Goal: Task Accomplishment & Management: Use online tool/utility

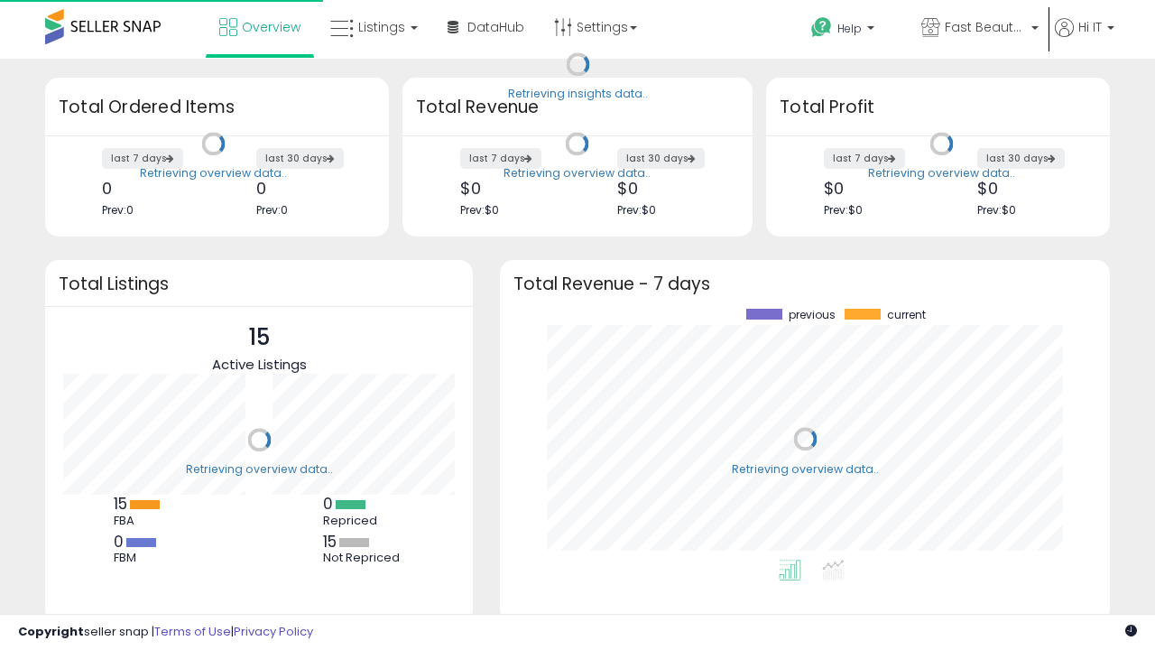
scroll to position [251, 574]
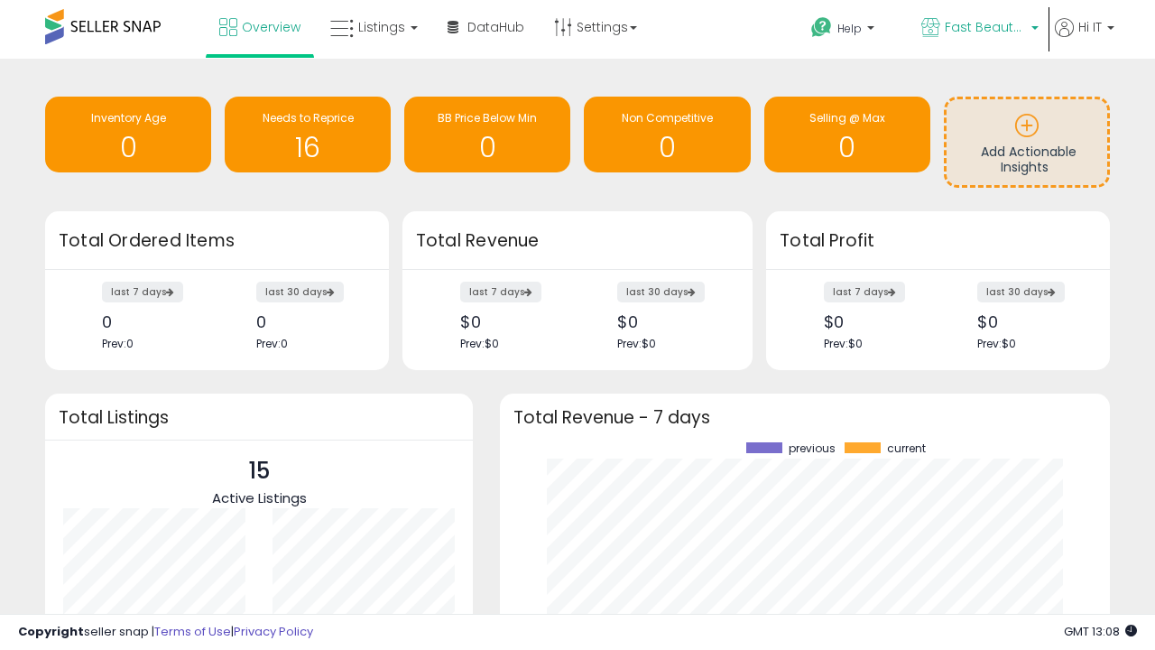
click at [978, 29] on span "Fast Beauty ([GEOGRAPHIC_DATA])" at bounding box center [985, 27] width 81 height 18
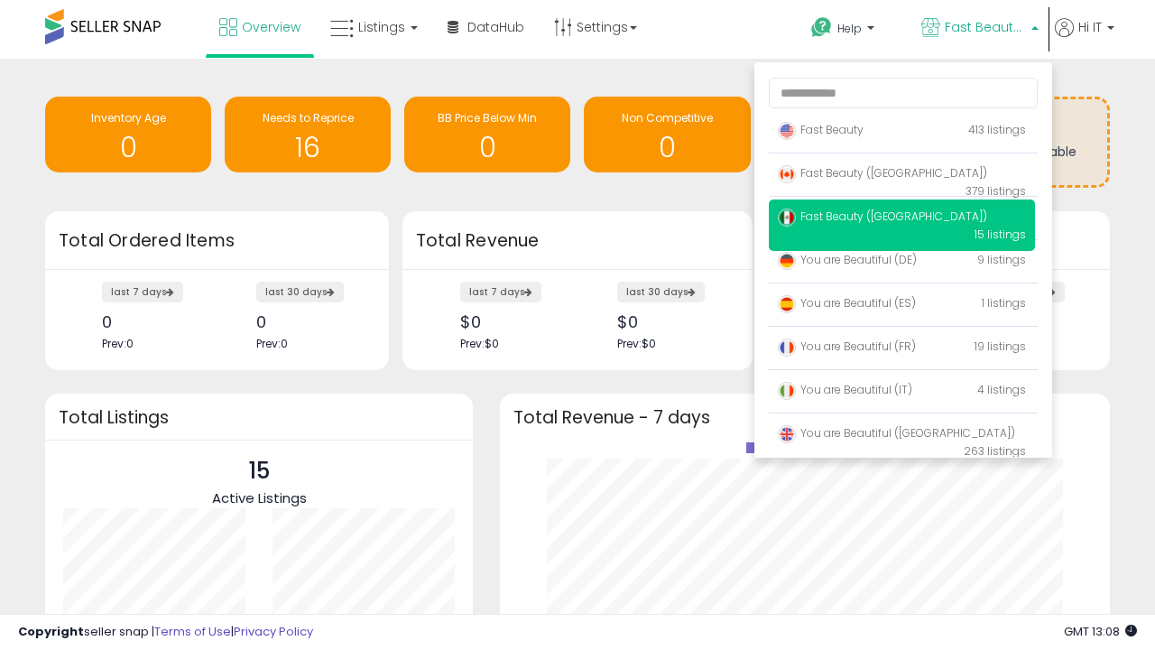
click at [902, 393] on span "You are Beautiful (IT)" at bounding box center [845, 389] width 134 height 15
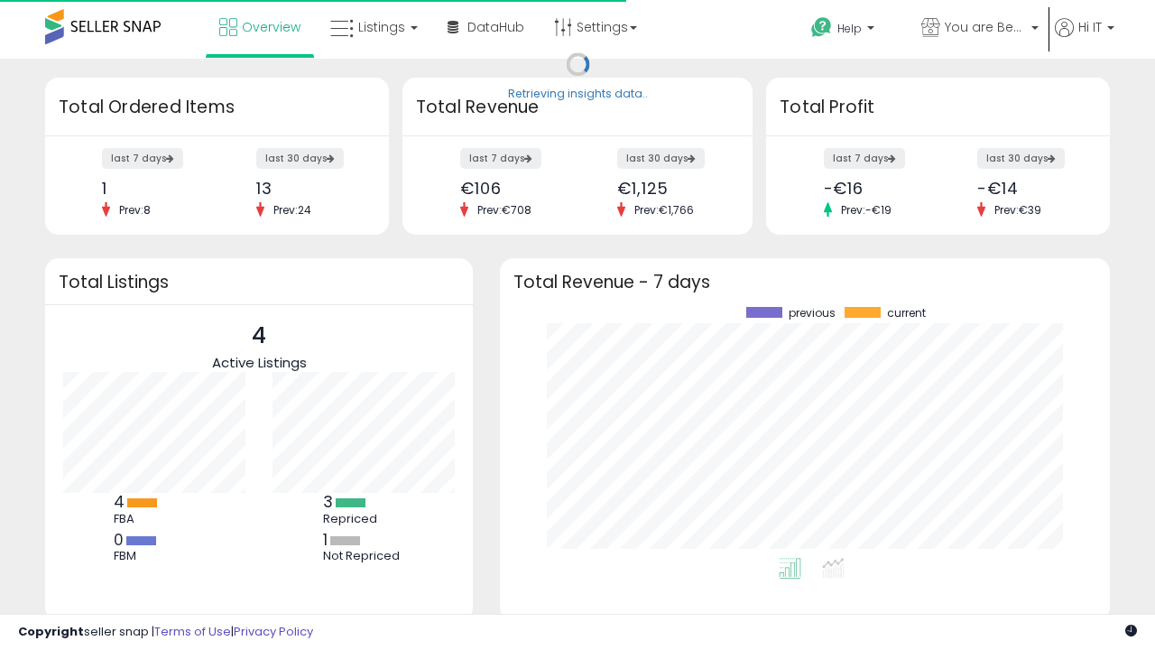
scroll to position [251, 574]
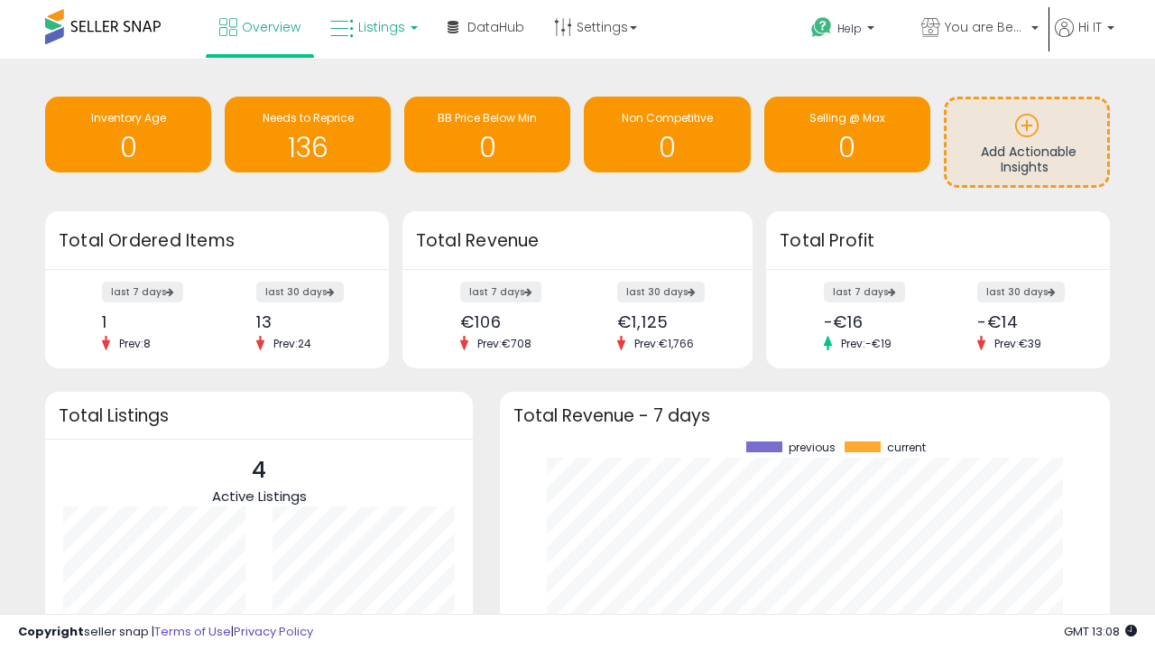
click at [372, 27] on span "Listings" at bounding box center [381, 27] width 47 height 18
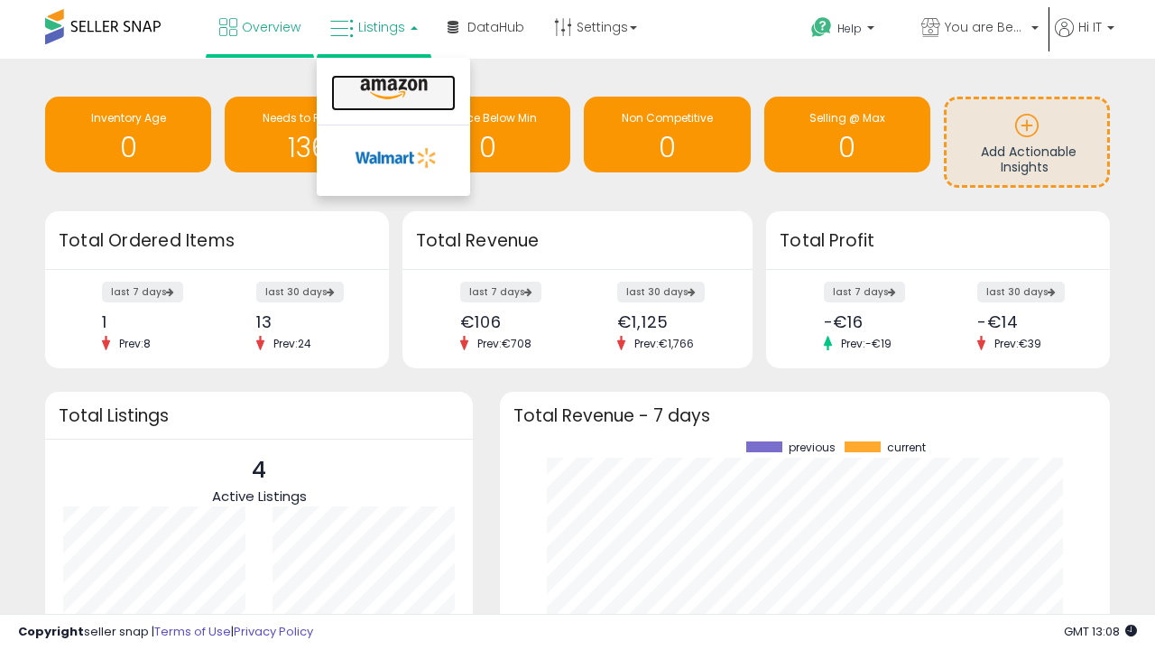
click at [392, 89] on icon at bounding box center [394, 89] width 79 height 23
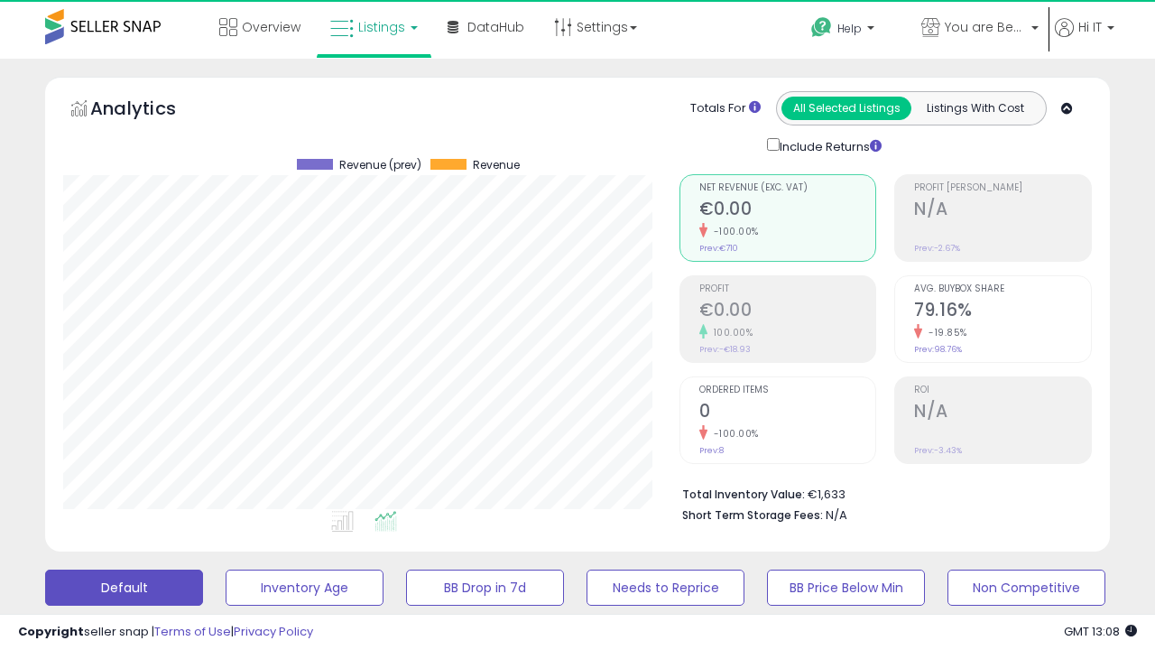
scroll to position [370, 616]
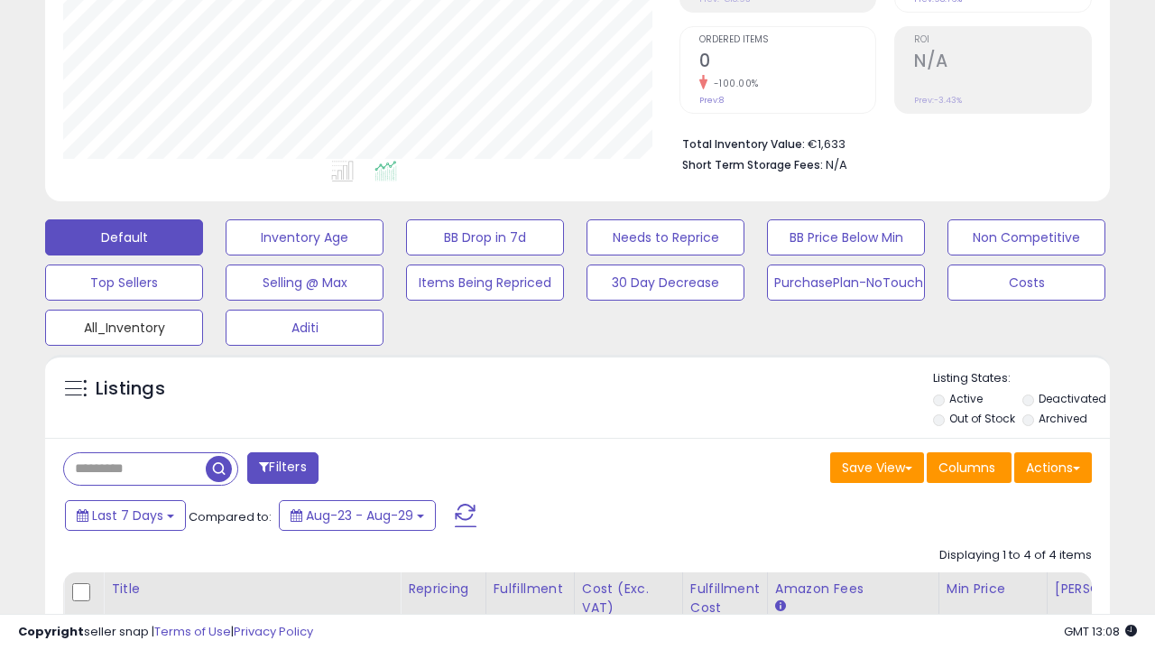
click at [124, 324] on button "All_Inventory" at bounding box center [124, 328] width 158 height 36
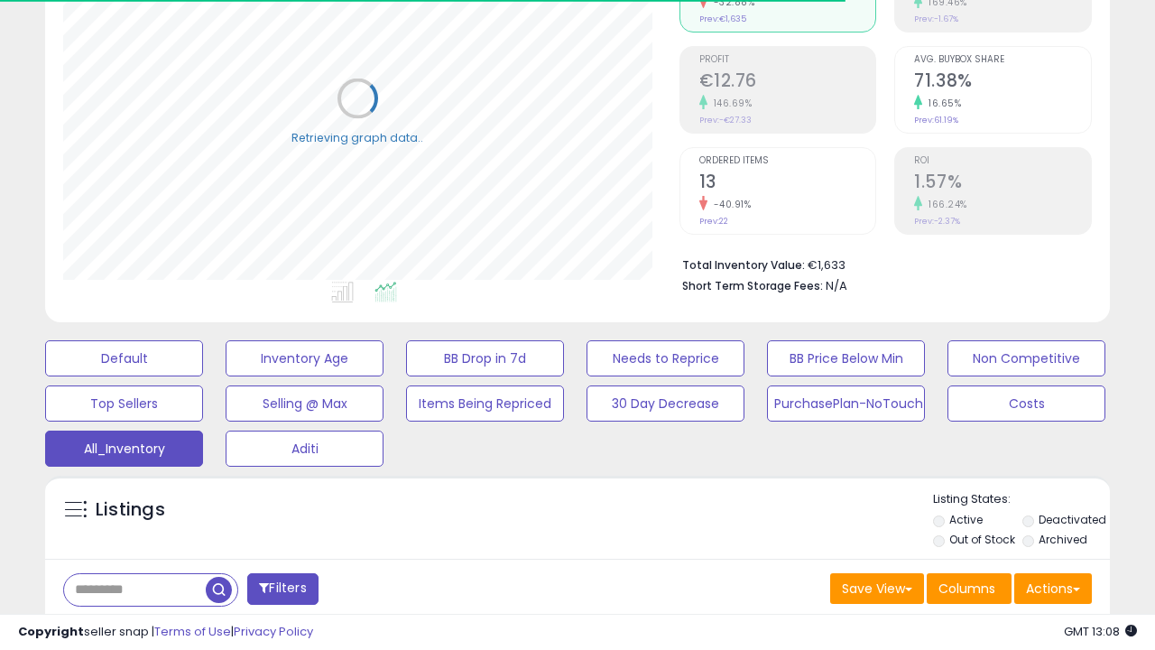
scroll to position [539, 0]
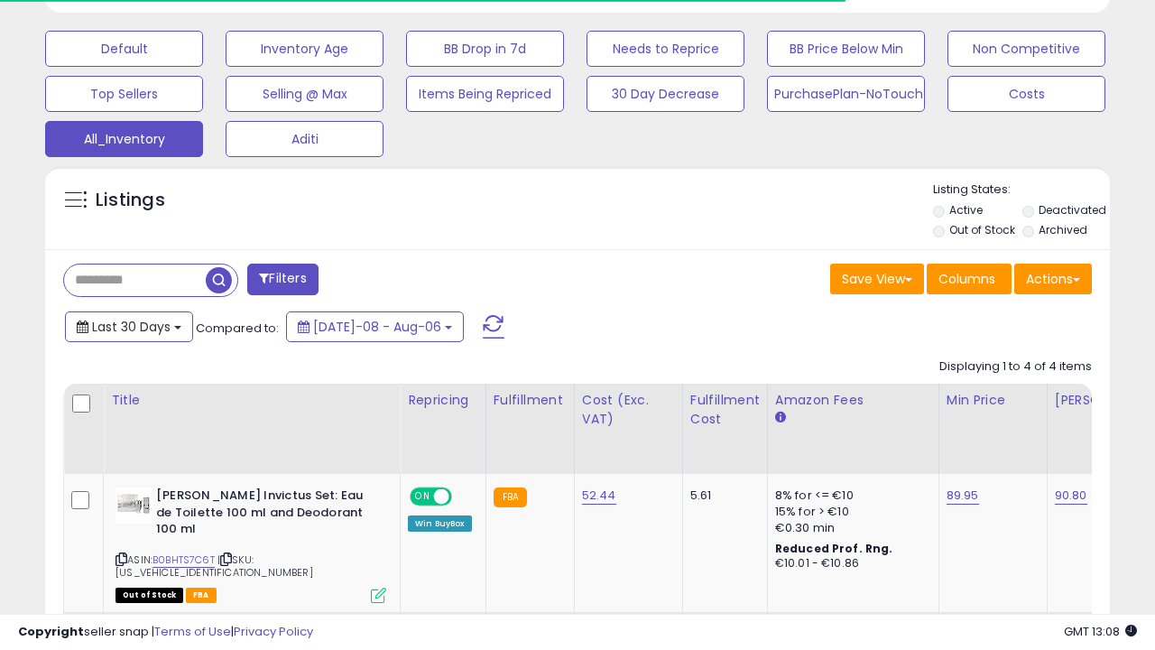
click at [128, 325] on span "Last 30 Days" at bounding box center [131, 327] width 79 height 18
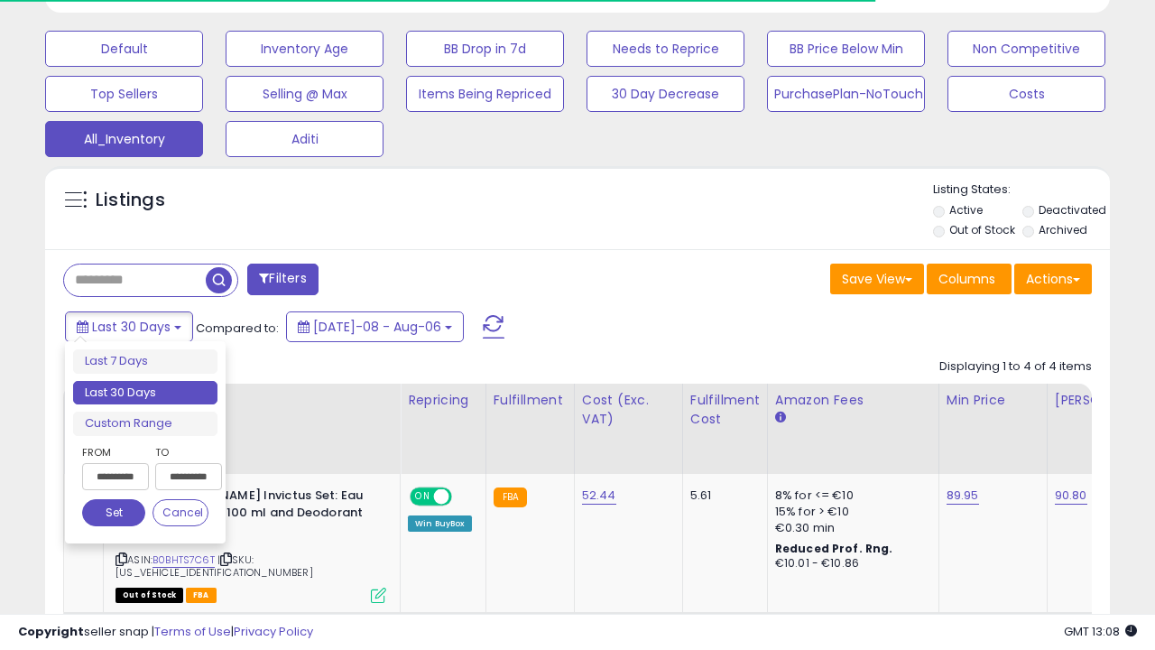
click at [145, 393] on li "Last 30 Days" at bounding box center [145, 393] width 144 height 24
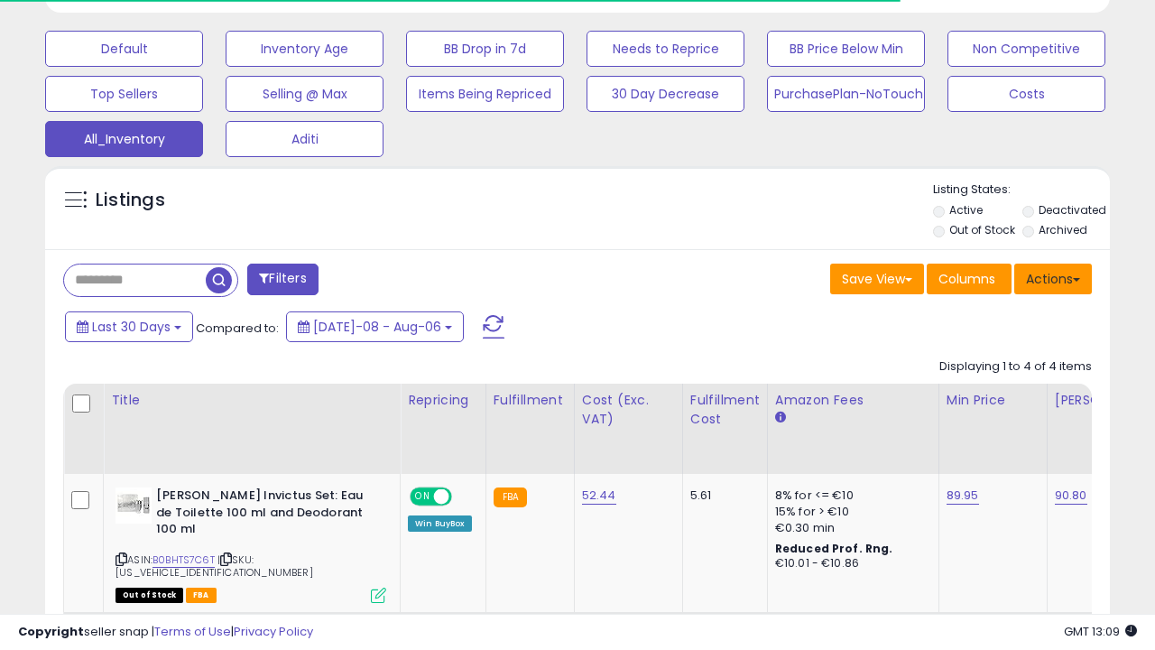
click at [1053, 277] on button "Actions" at bounding box center [1053, 279] width 78 height 31
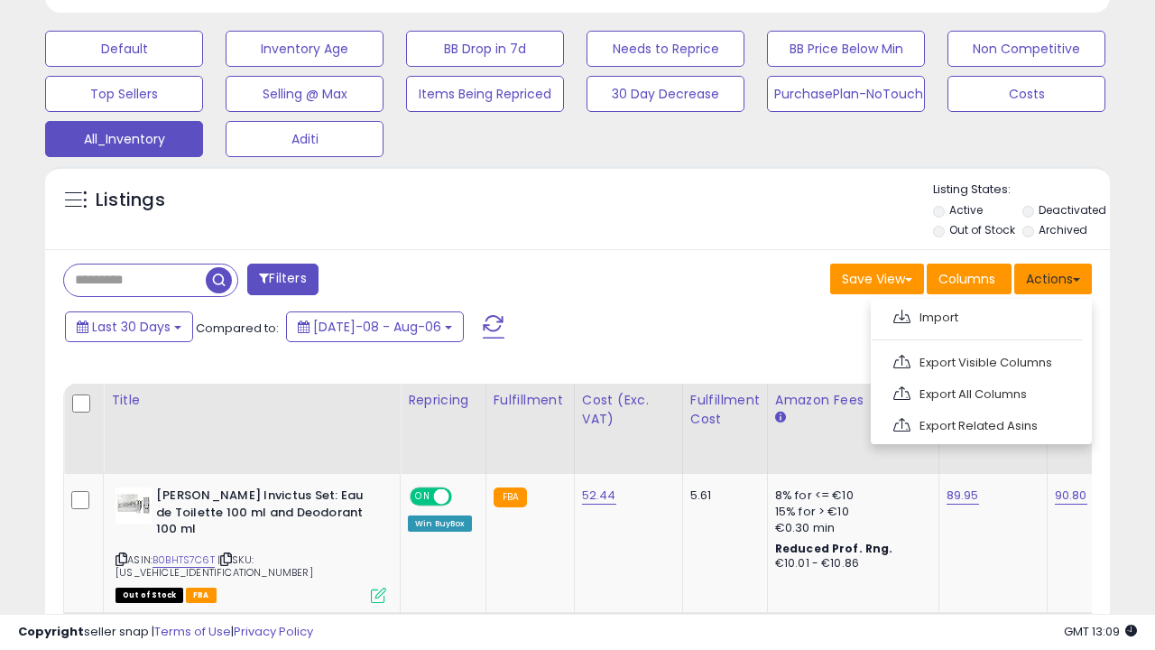
scroll to position [370, 616]
click at [979, 392] on link "Export All Columns" at bounding box center [980, 394] width 198 height 28
